Goal: Communication & Community: Answer question/provide support

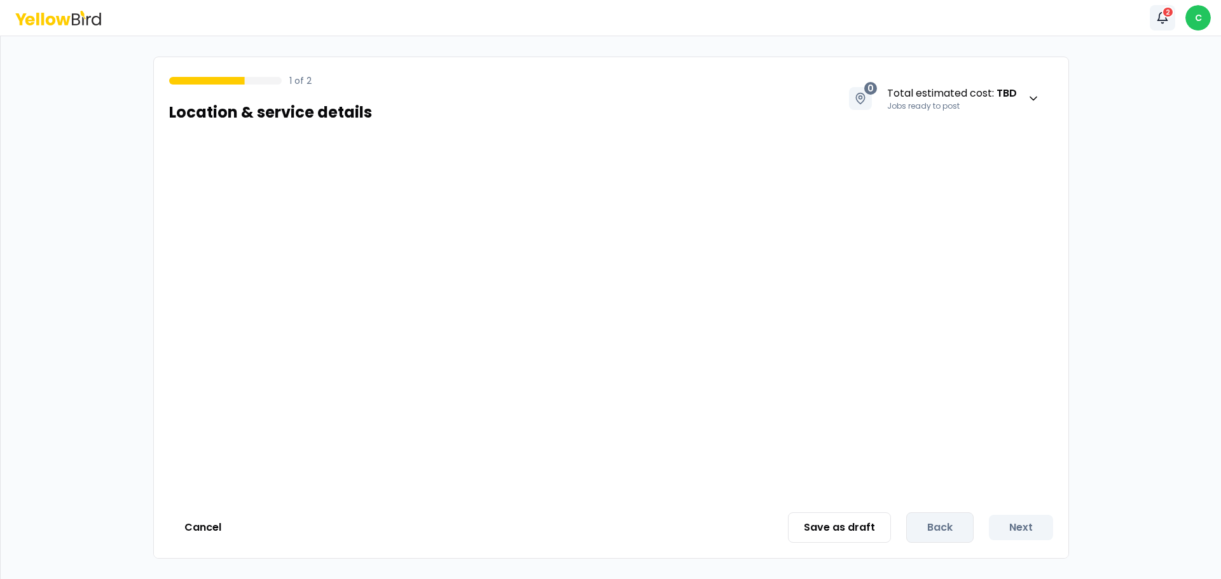
click at [1166, 22] on icon "button" at bounding box center [1162, 17] width 13 height 13
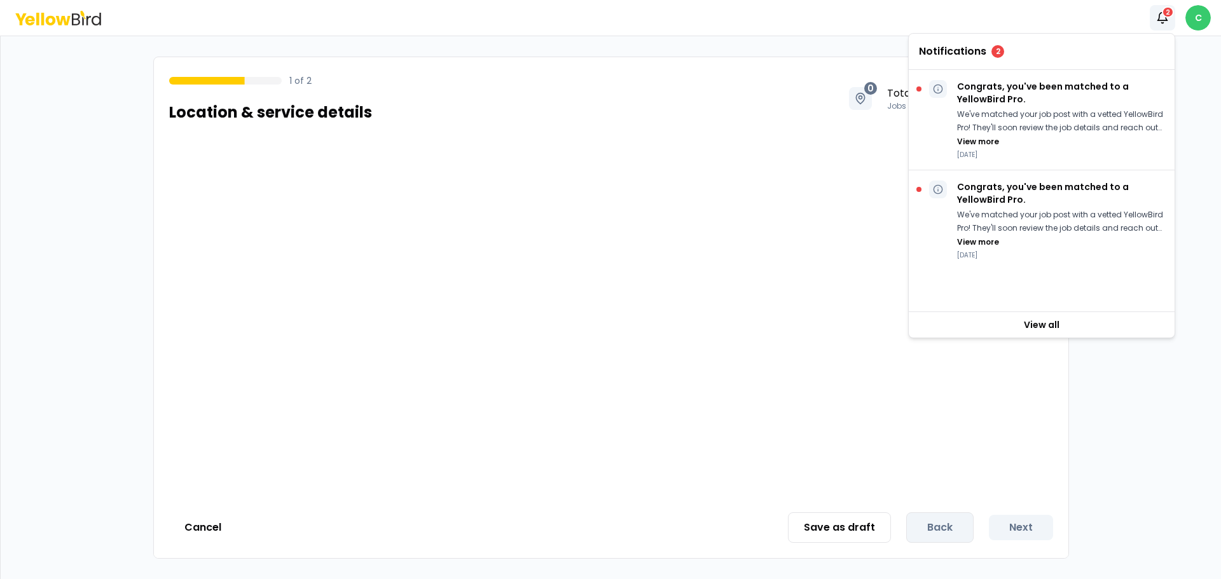
click at [1205, 11] on html "Notifications 2 C 1 of 2 Location & service details 0 Total estimated cost : TB…" at bounding box center [610, 289] width 1221 height 579
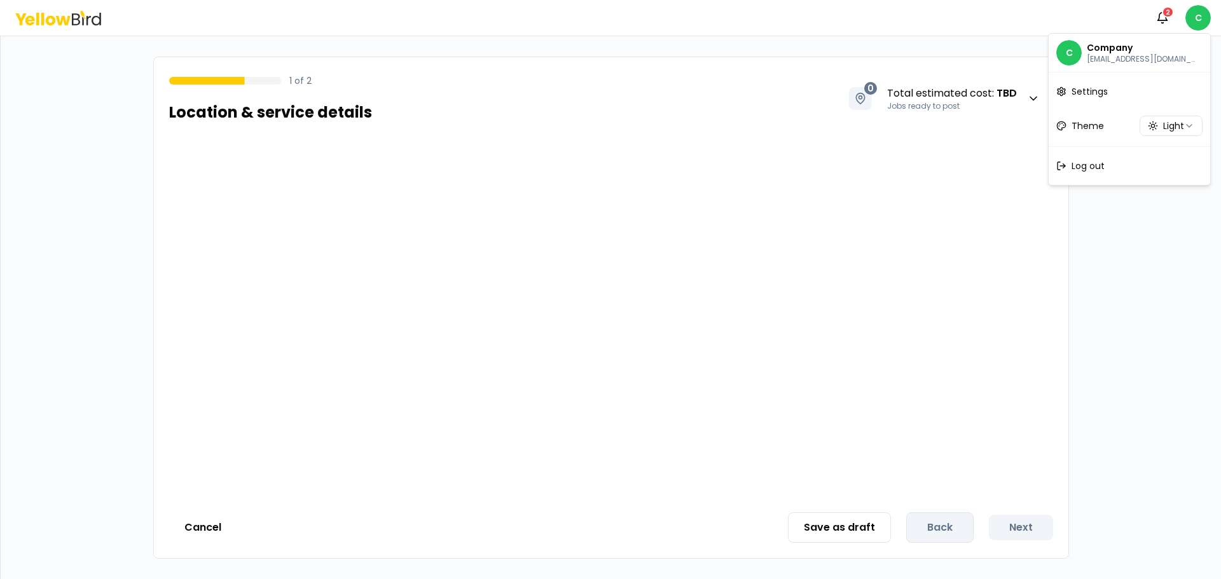
click at [1147, 47] on p "Company" at bounding box center [1143, 47] width 112 height 13
click at [39, 24] on html "Notifications 2 C 1 of 2 Location & service details 0 Total estimated cost : TB…" at bounding box center [610, 289] width 1221 height 579
click at [40, 24] on icon at bounding box center [58, 18] width 86 height 15
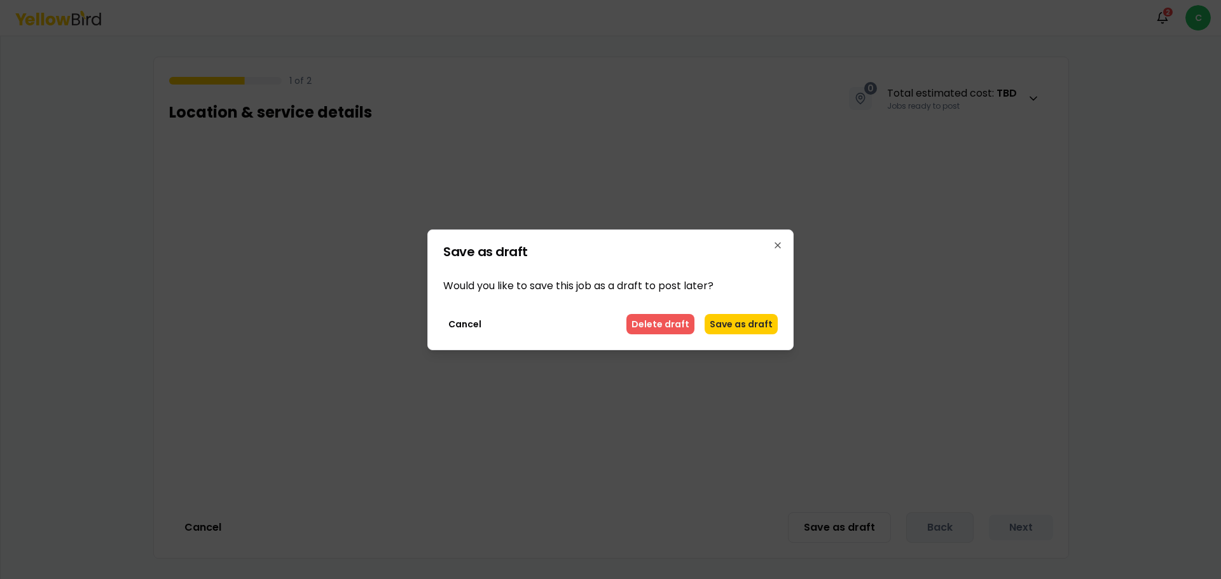
click at [678, 326] on button "Delete draft" at bounding box center [660, 324] width 68 height 20
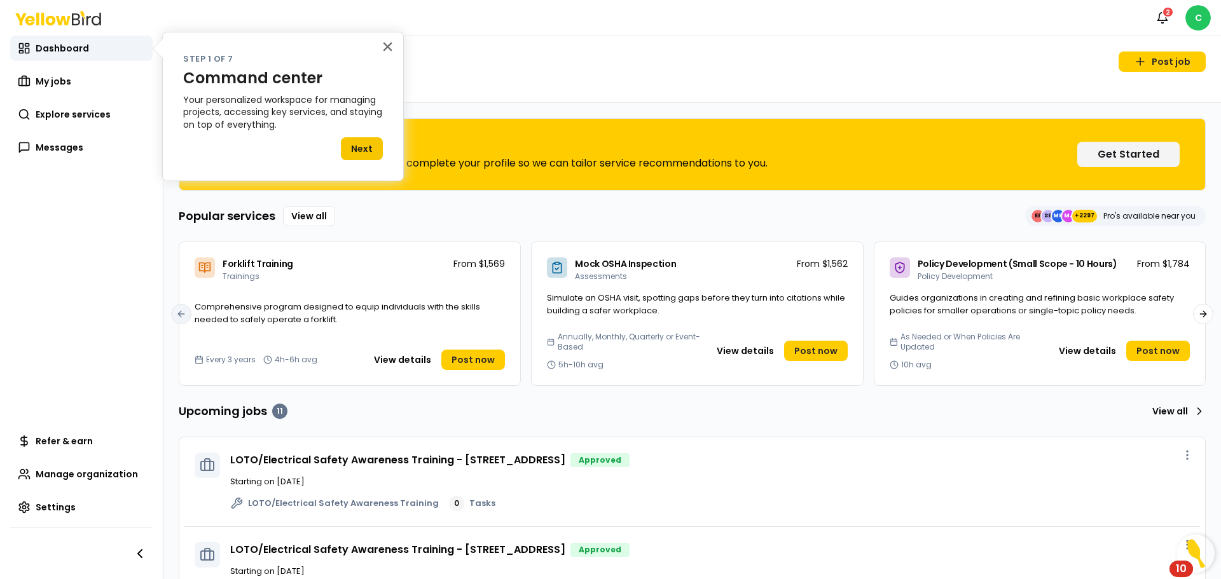
click at [1176, 569] on div "10" at bounding box center [1181, 577] width 11 height 17
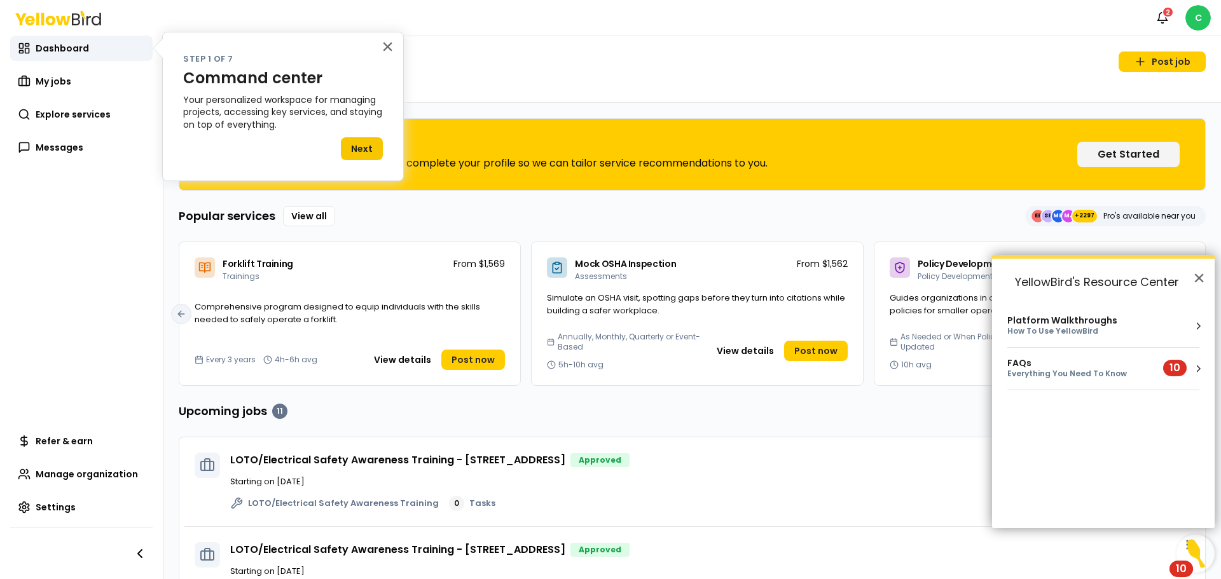
click at [864, 67] on h1 "Welcome" at bounding box center [692, 77] width 1027 height 20
click at [1167, 17] on div "2" at bounding box center [1168, 11] width 12 height 11
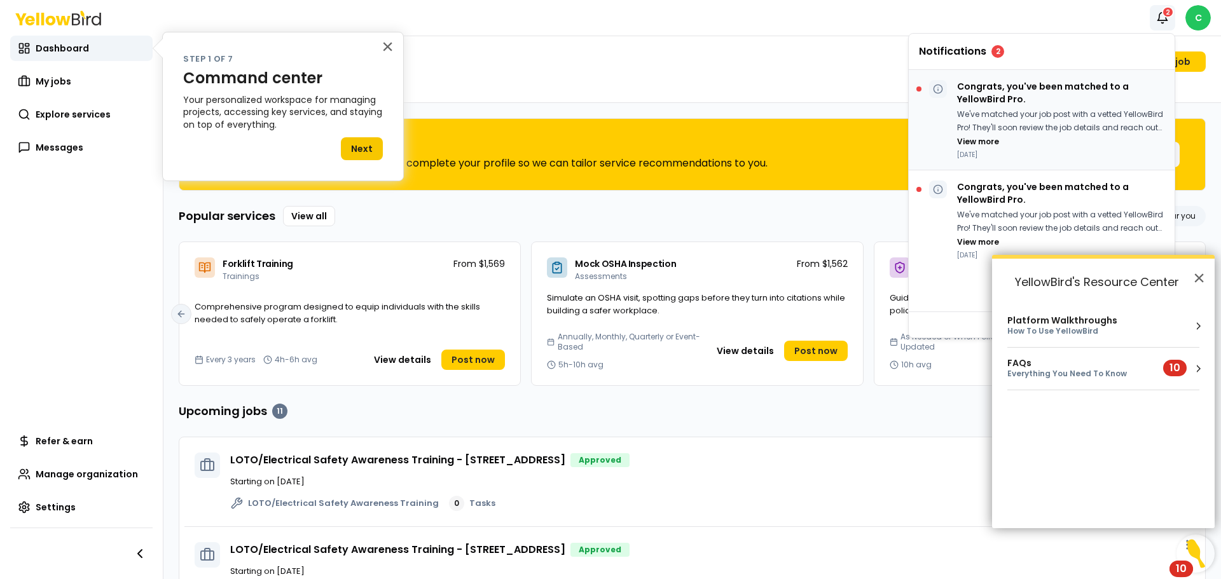
click at [1078, 113] on p "We've matched your job post with a vetted YellowBird Pro! They'll soon review t…" at bounding box center [1060, 121] width 207 height 26
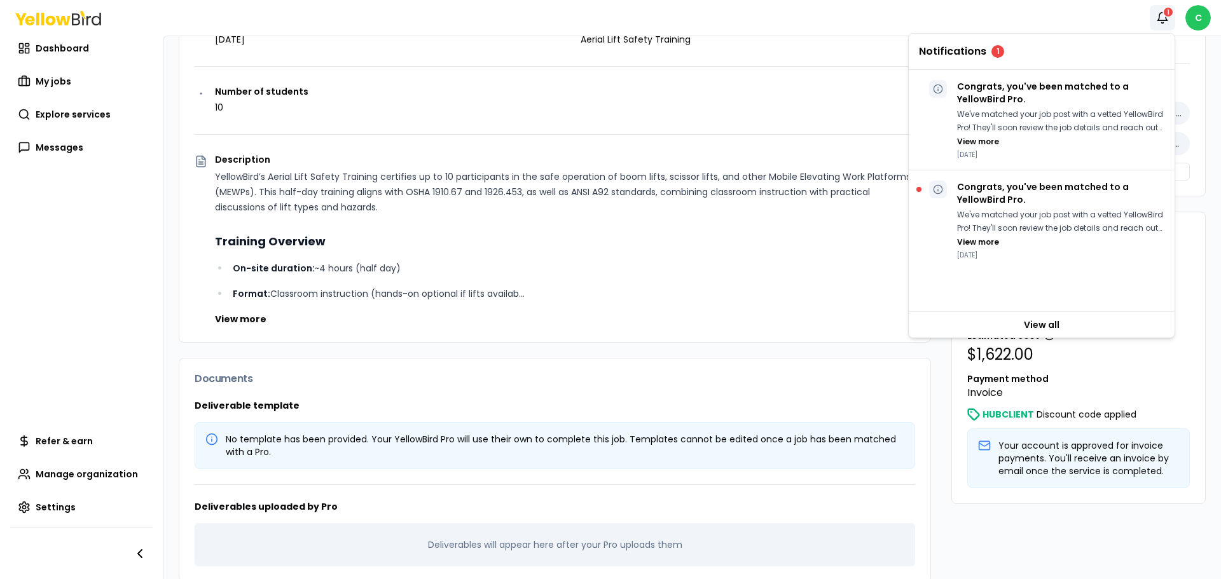
scroll to position [248, 0]
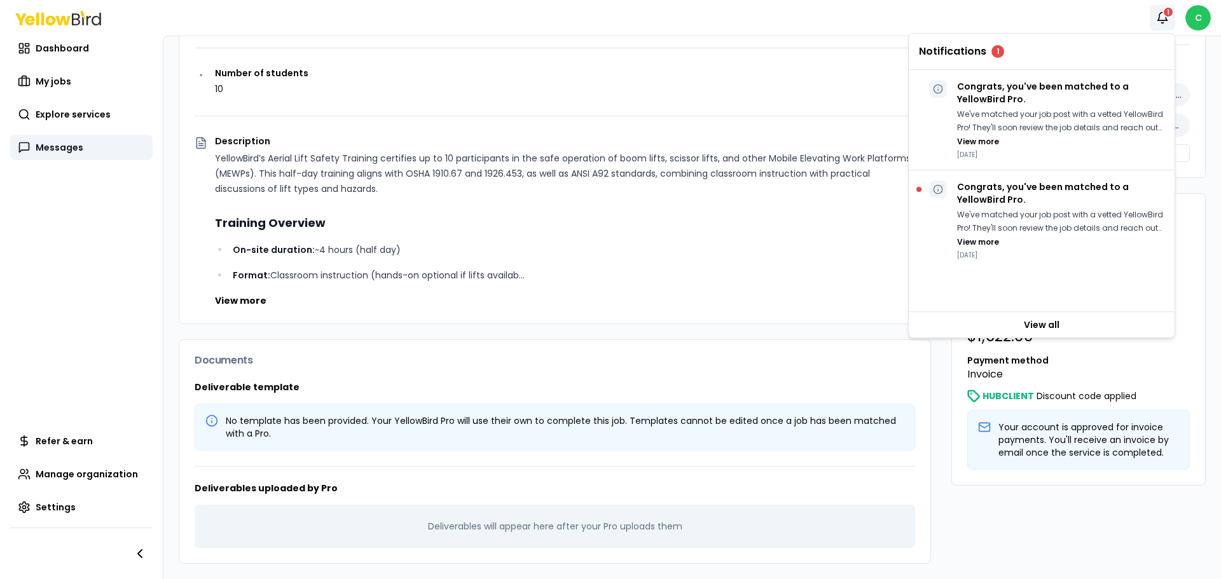
click at [59, 142] on span "Messages" at bounding box center [60, 147] width 48 height 13
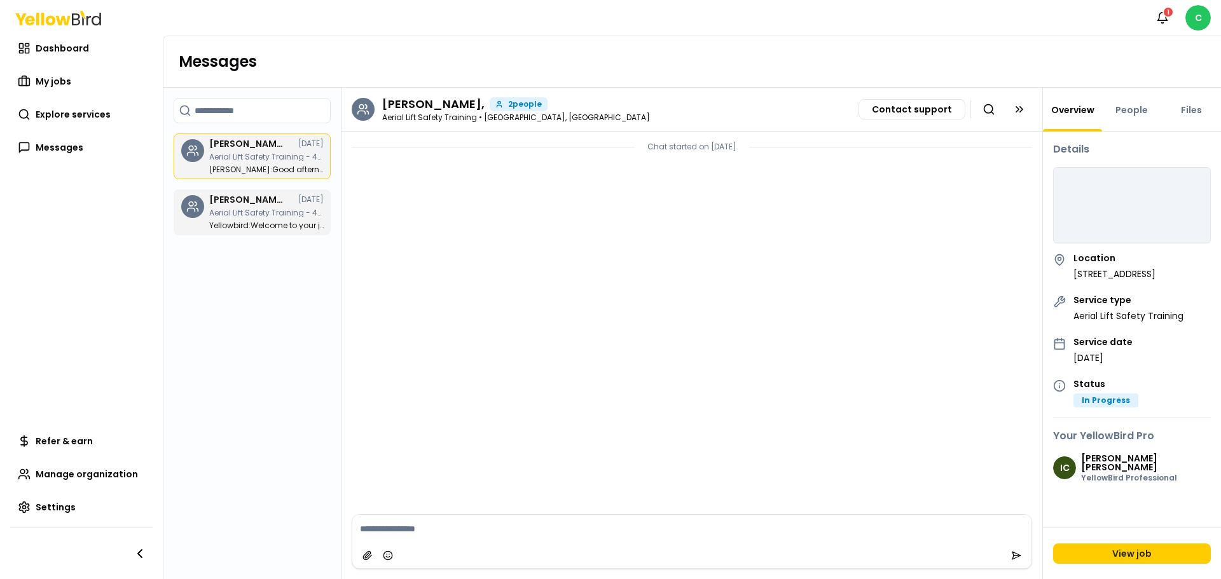
scroll to position [579, 0]
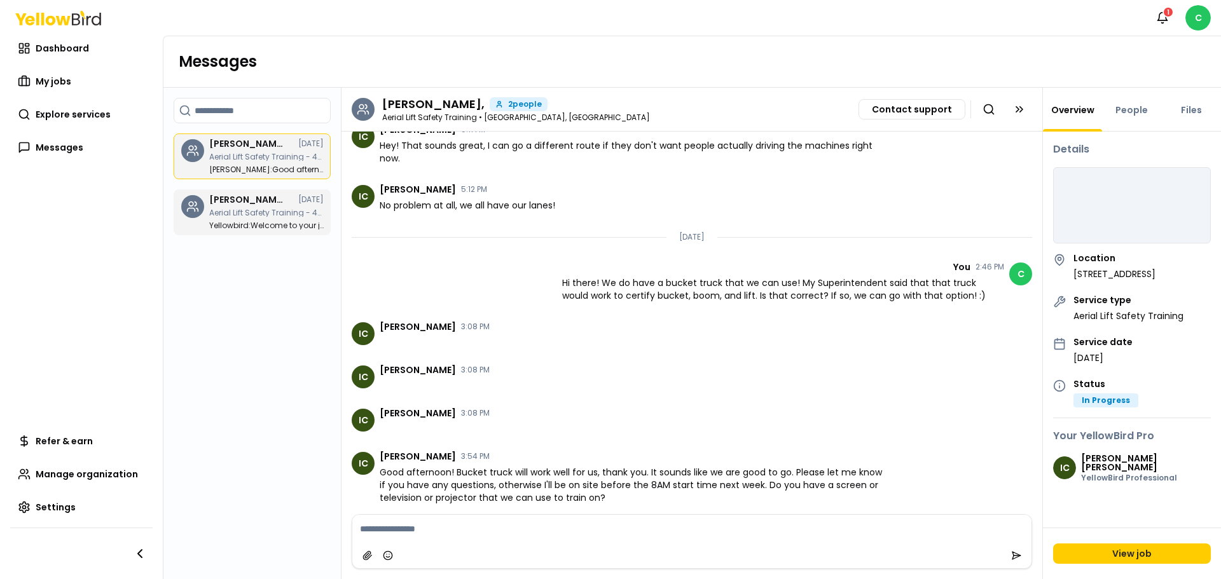
click at [549, 544] on div at bounding box center [691, 555] width 679 height 25
click at [528, 516] on textarea at bounding box center [691, 529] width 679 height 28
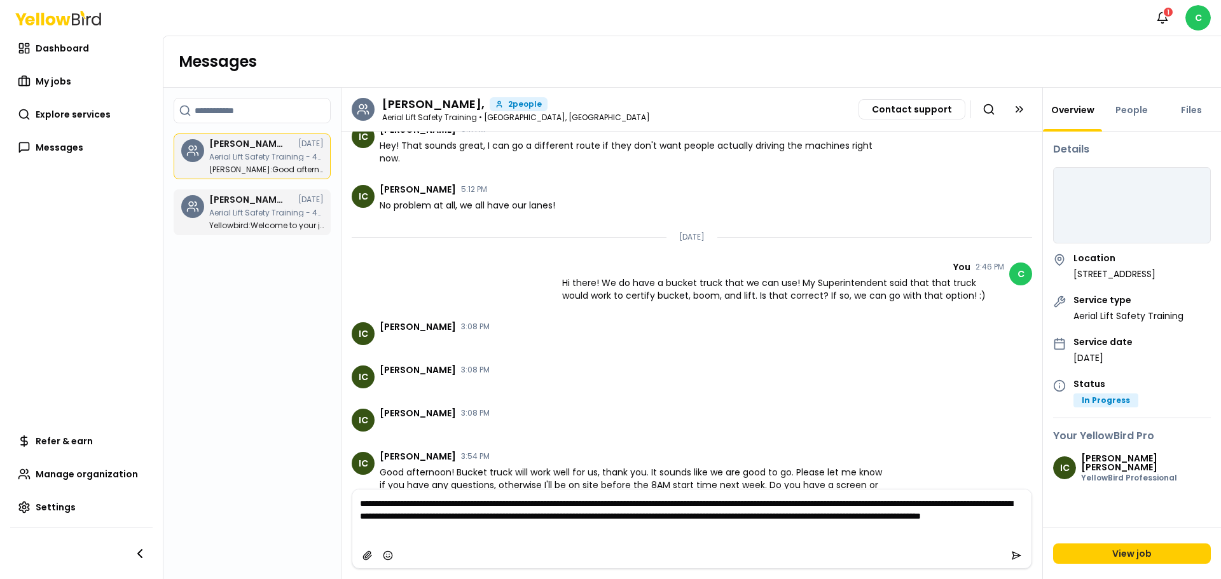
click at [759, 530] on textarea "**********" at bounding box center [691, 516] width 679 height 53
type textarea "**********"
click at [1012, 557] on button "submit" at bounding box center [1016, 556] width 20 height 20
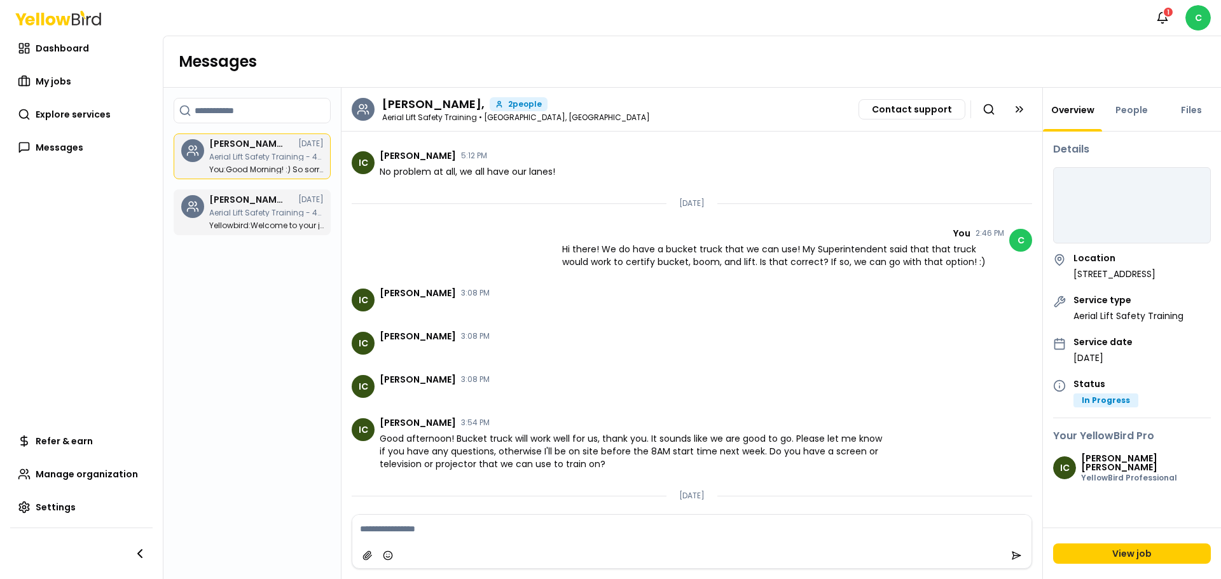
scroll to position [694, 0]
